Goal: Communication & Community: Answer question/provide support

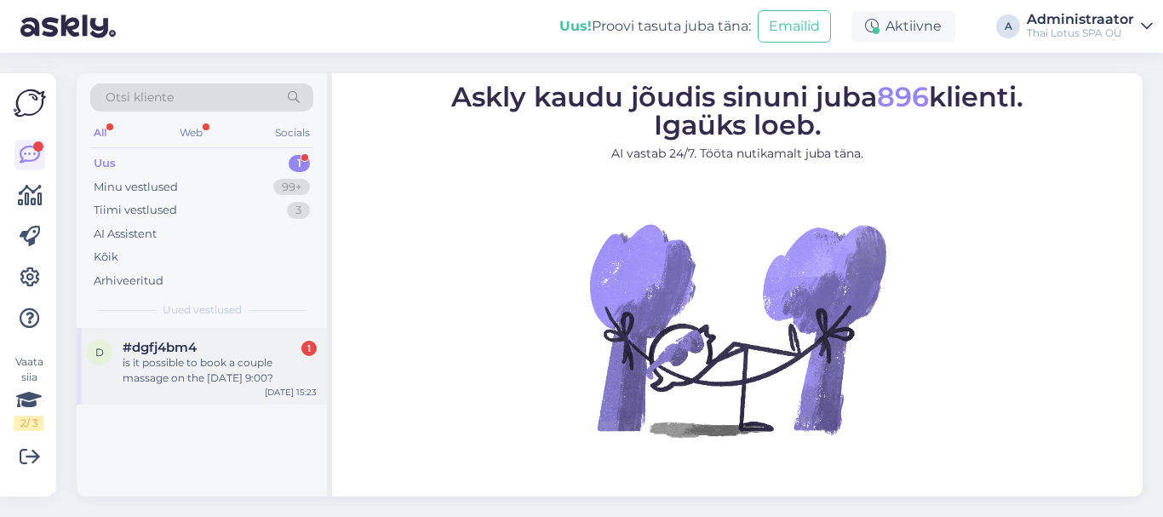
click at [223, 375] on div "is it possible to book a couple massage on the [DATE] 9:00?" at bounding box center [220, 370] width 194 height 31
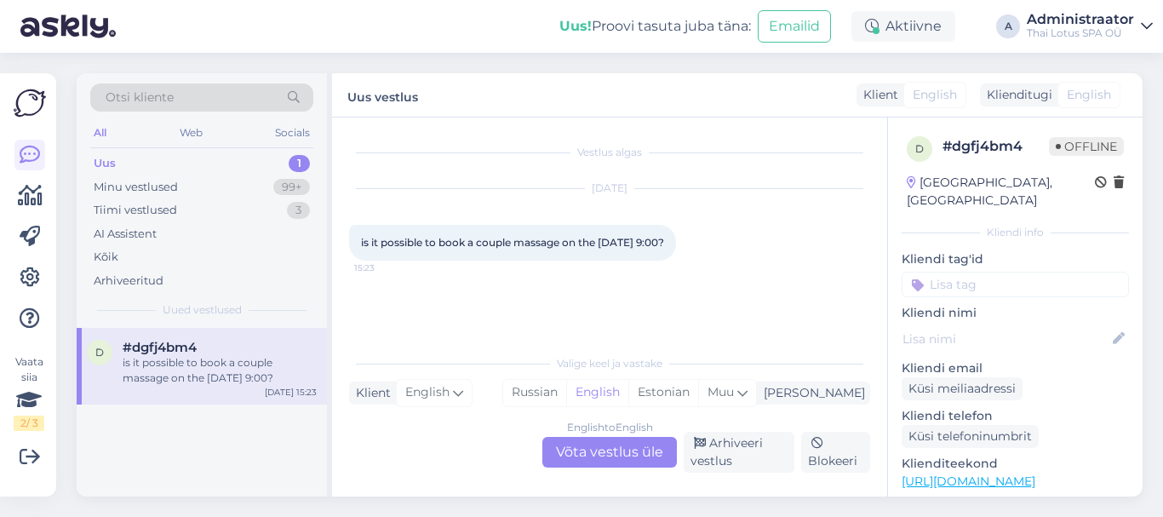
drag, startPoint x: 630, startPoint y: 443, endPoint x: 616, endPoint y: 453, distance: 17.7
click at [627, 443] on div "English to English Võta vestlus üle" at bounding box center [609, 452] width 135 height 31
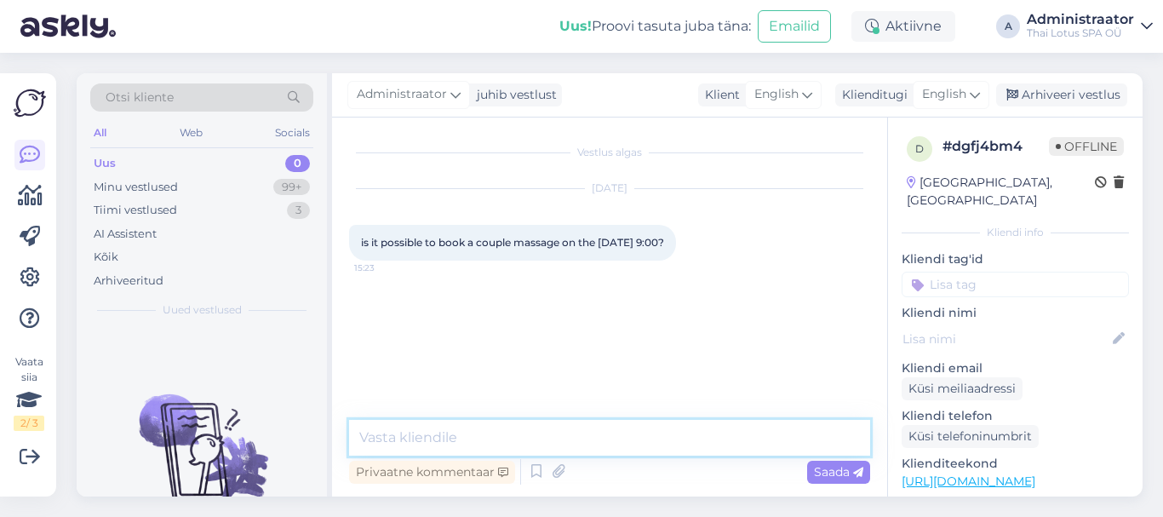
click at [571, 434] on textarea at bounding box center [609, 438] width 521 height 36
click at [550, 437] on textarea "Hello! Yes, we can offer you couples" at bounding box center [609, 438] width 521 height 36
click at [547, 437] on textarea "Hello! Yes, we can offer you couples" at bounding box center [609, 438] width 521 height 36
click at [666, 443] on textarea "Hello! Yes, we can offer you a couples" at bounding box center [609, 438] width 521 height 36
type textarea "Hello! Yes, we can offer you a couples massage on 16.08 at 9:00."
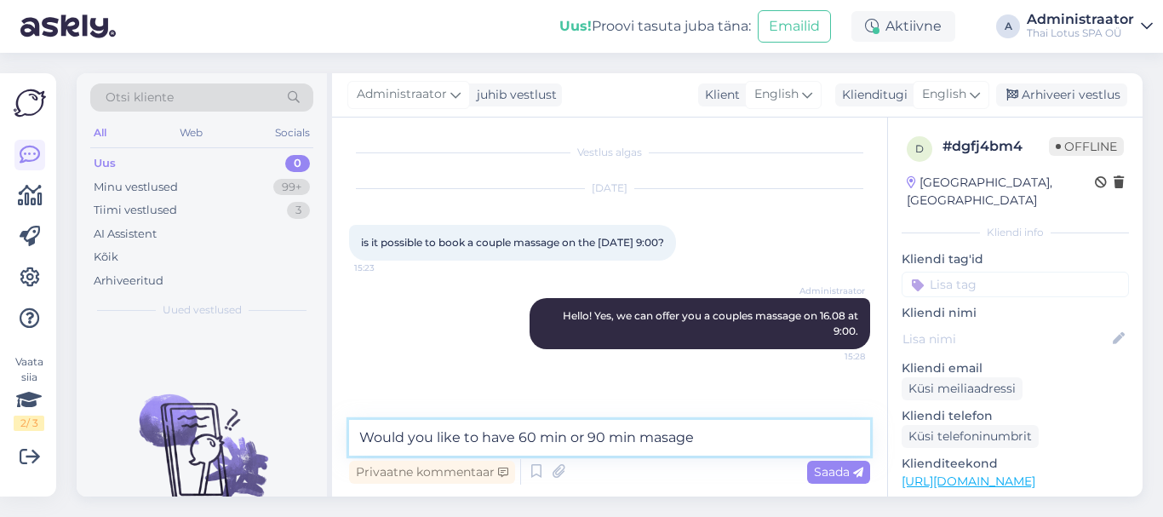
click at [666, 443] on textarea "Would you like to have 60 min or 90 min masage" at bounding box center [609, 438] width 521 height 36
click at [733, 444] on textarea "Would you like to have 60 min or 90 min massage" at bounding box center [609, 438] width 521 height 36
click at [590, 439] on textarea "Would you like to have 60 min or 90 min massage?" at bounding box center [609, 438] width 521 height 36
click at [617, 436] on textarea "Would you like to have 60 min, 90 min massage?" at bounding box center [609, 438] width 521 height 36
type textarea "Would you like to have 60 min, 90 min or 120 min massage?"
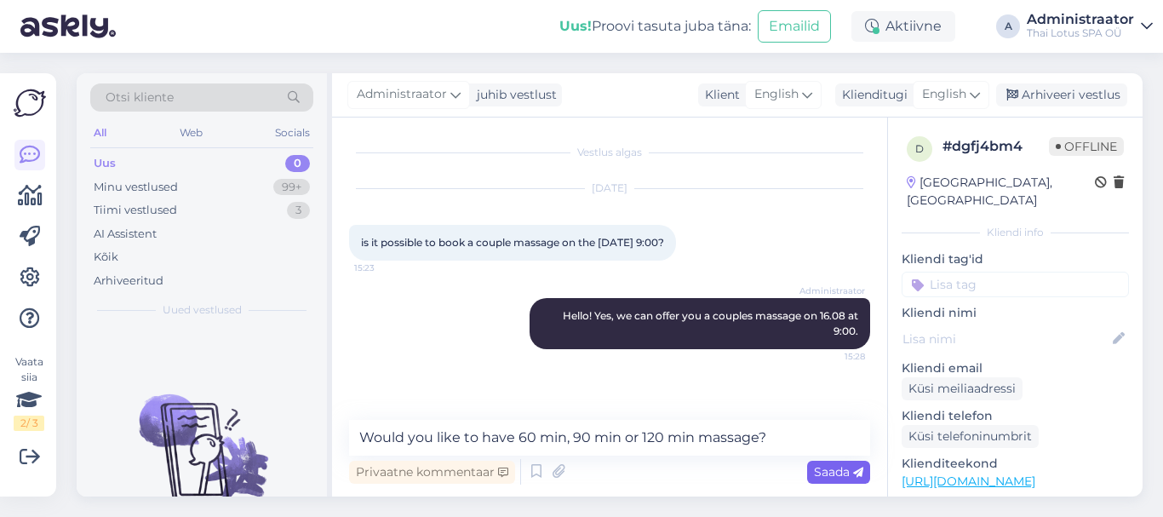
click at [827, 468] on span "Saada" at bounding box center [838, 471] width 49 height 15
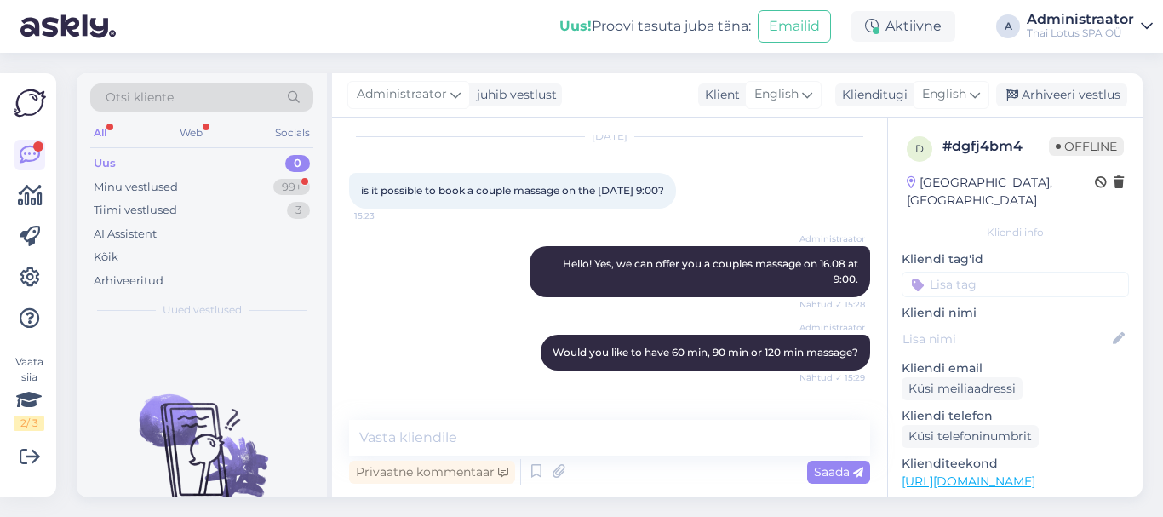
scroll to position [198, 0]
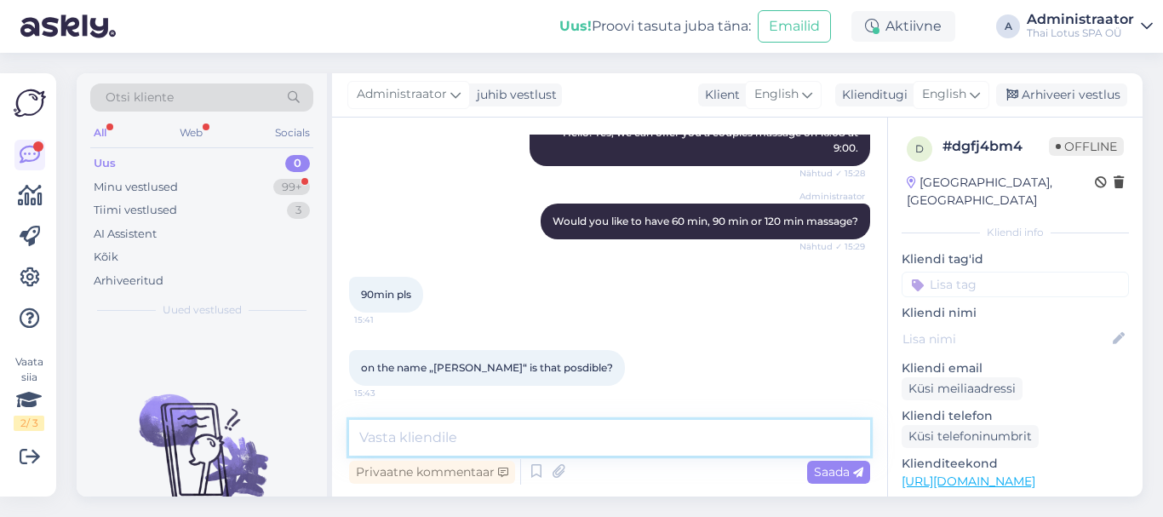
click at [553, 451] on textarea at bounding box center [609, 438] width 521 height 36
type textarea "Please, write your contact number."
click at [836, 468] on span "Saada" at bounding box center [838, 471] width 49 height 15
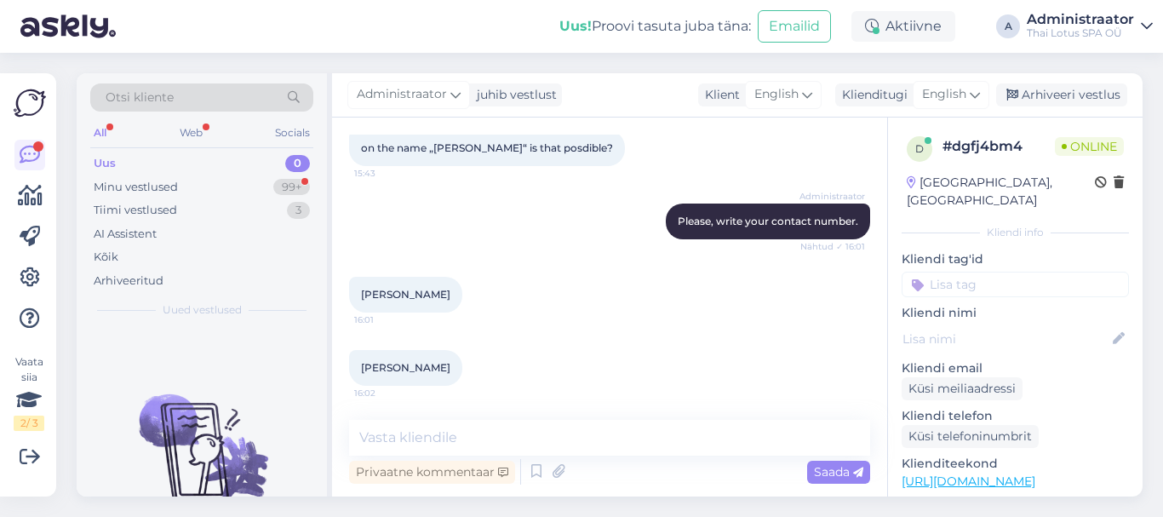
scroll to position [491, 0]
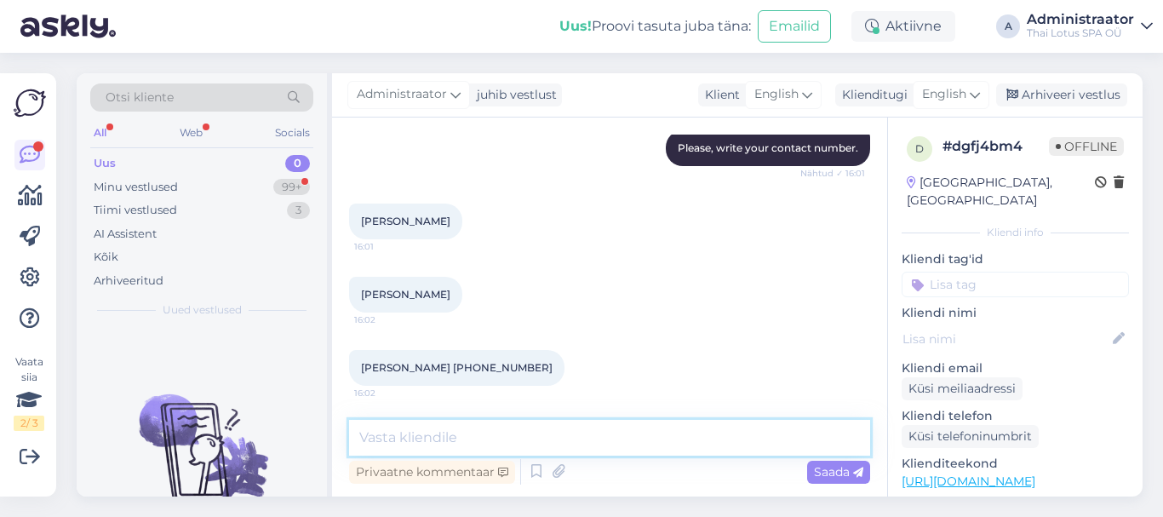
click at [581, 431] on textarea at bounding box center [609, 438] width 521 height 36
type textarea "Thank you!"
click at [843, 477] on span "Saada" at bounding box center [838, 471] width 49 height 15
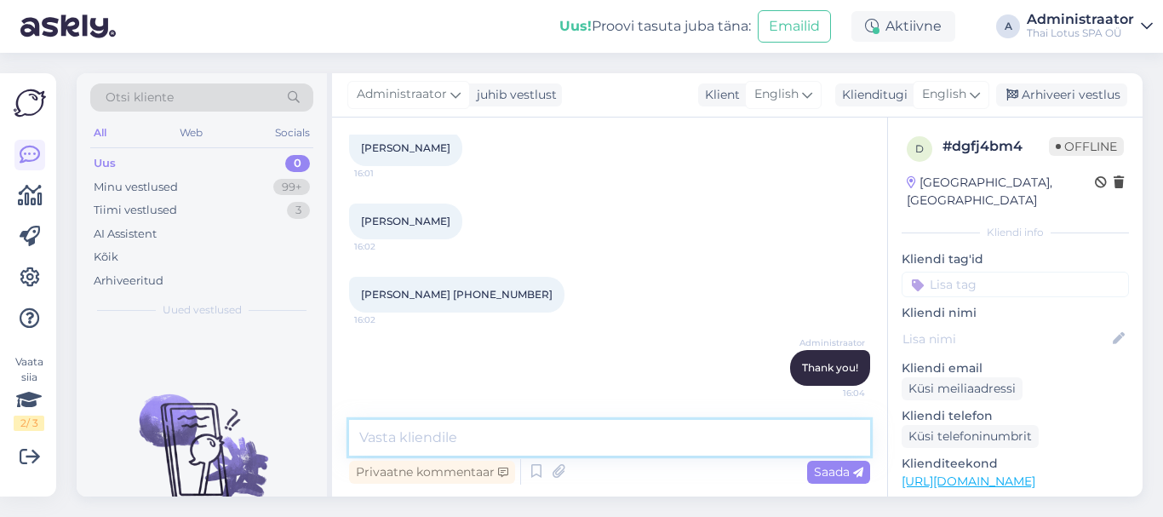
click at [509, 436] on textarea at bounding box center [609, 438] width 521 height 36
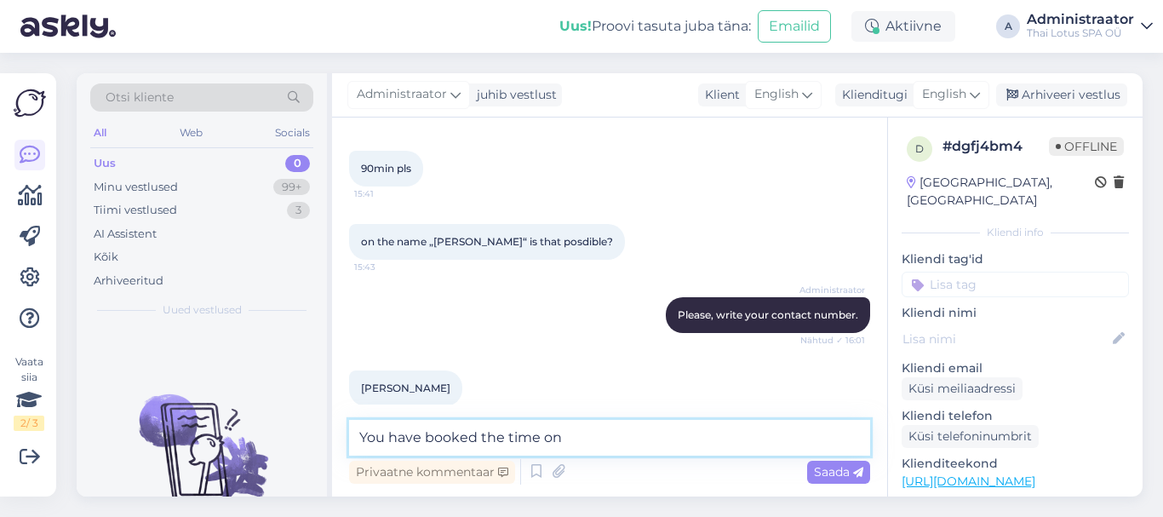
scroll to position [139, 0]
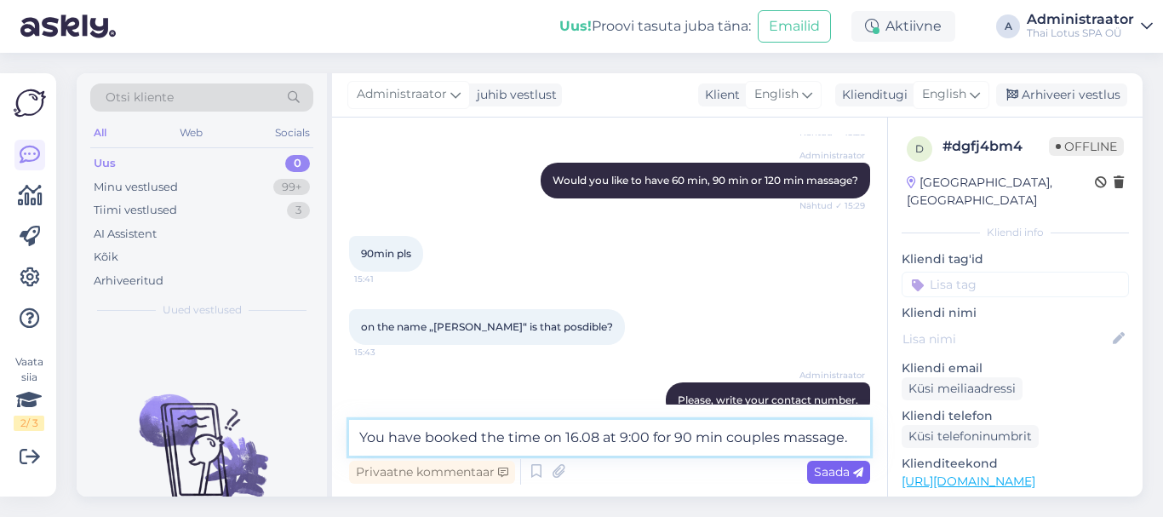
type textarea "You have booked the time on 16.08 at 9:00 for 90 min couples massage."
click at [830, 466] on span "Saada" at bounding box center [838, 471] width 49 height 15
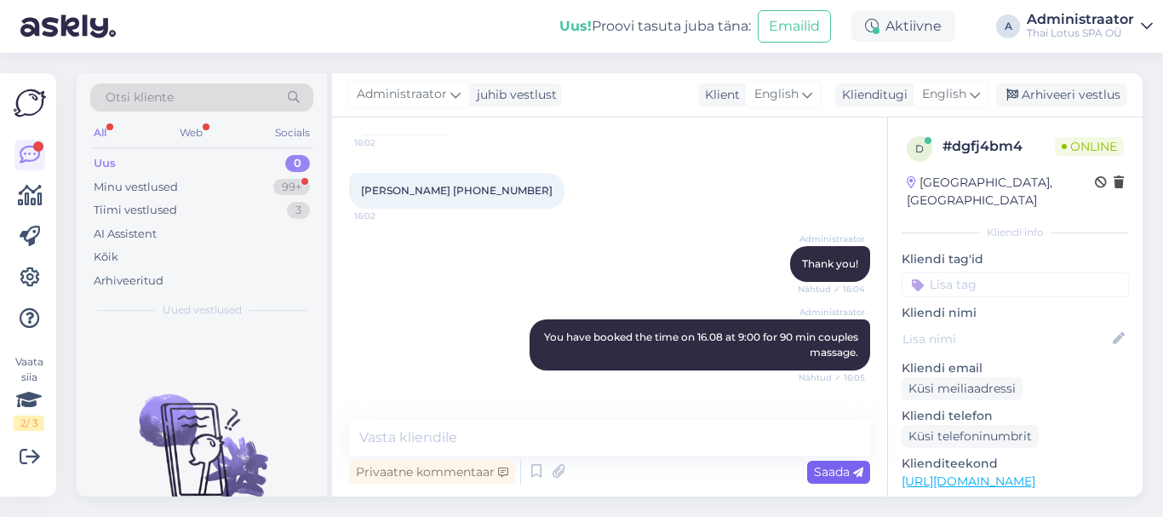
scroll to position [726, 0]
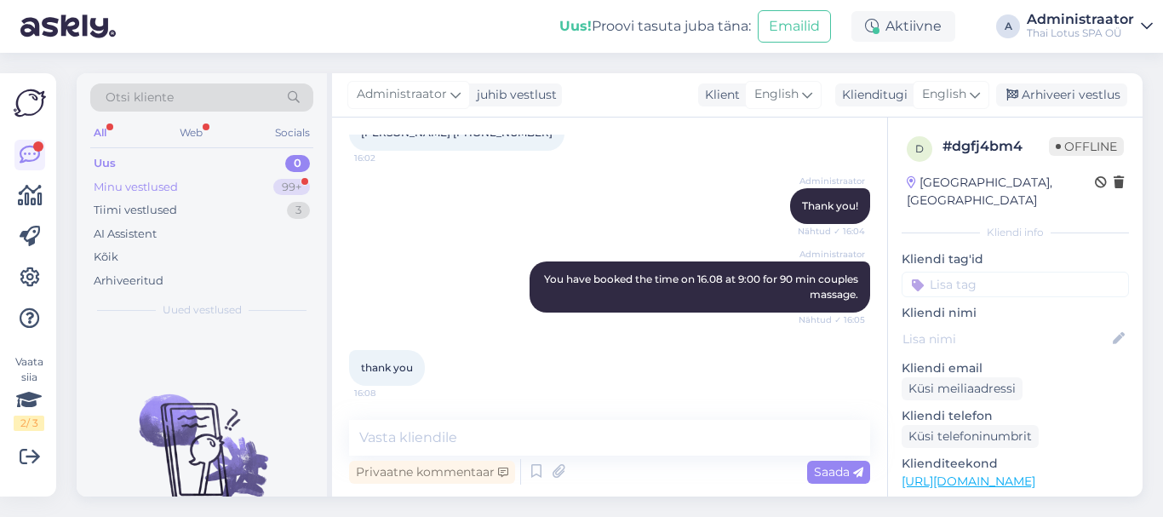
click at [117, 183] on div "Minu vestlused" at bounding box center [136, 187] width 84 height 17
